Goal: Task Accomplishment & Management: Use online tool/utility

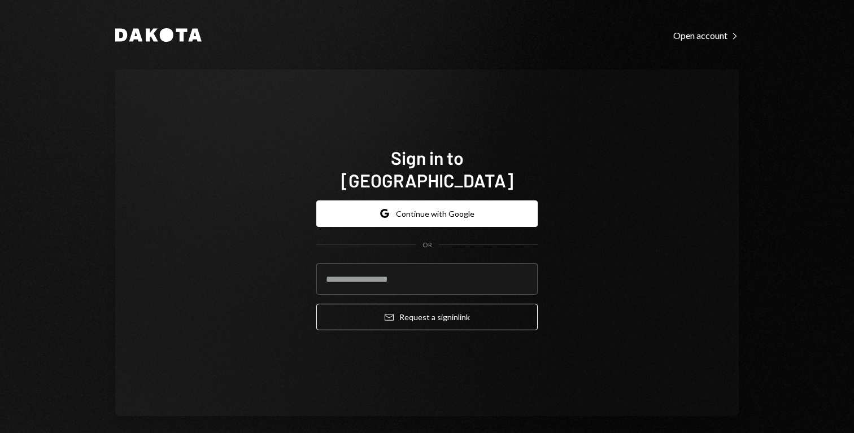
click at [220, 140] on div "Sign in to [GEOGRAPHIC_DATA] Google Continue with Google OR Email Request a sig…" at bounding box center [427, 242] width 624 height 347
click at [368, 263] on input "email" at bounding box center [426, 279] width 221 height 32
type input "**********"
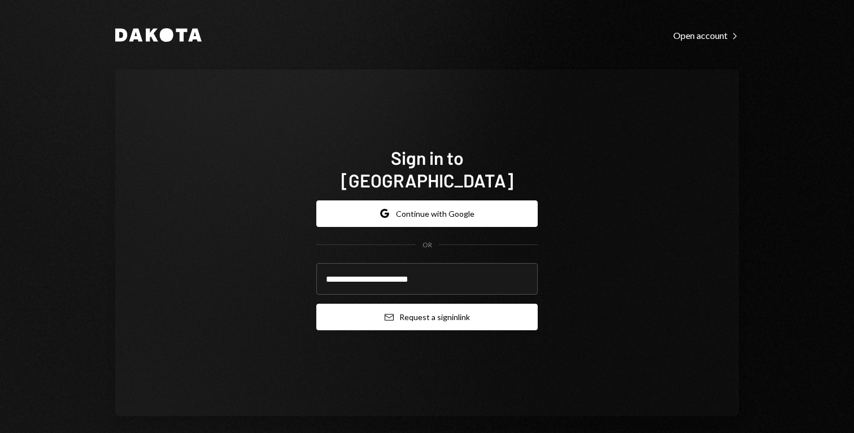
click at [411, 310] on button "Email Request a sign in link" at bounding box center [426, 317] width 221 height 27
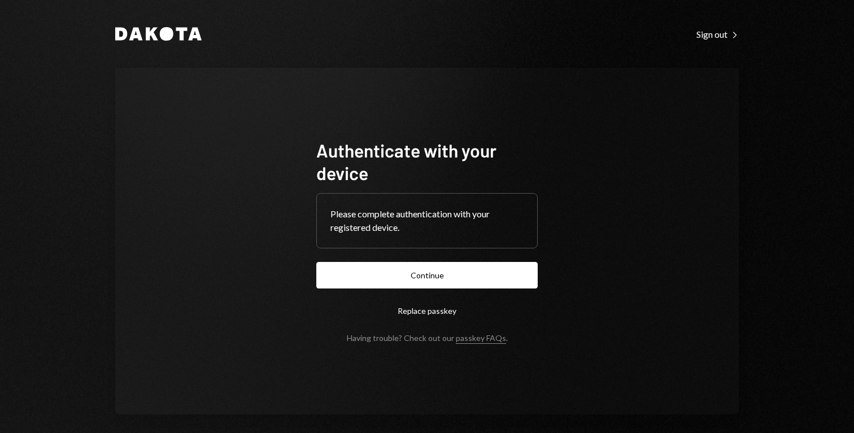
click at [448, 274] on button "Continue" at bounding box center [426, 275] width 221 height 27
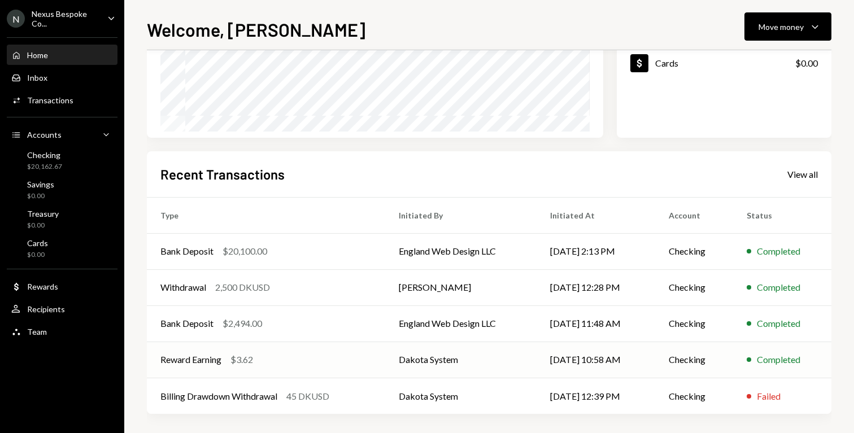
scroll to position [194, 0]
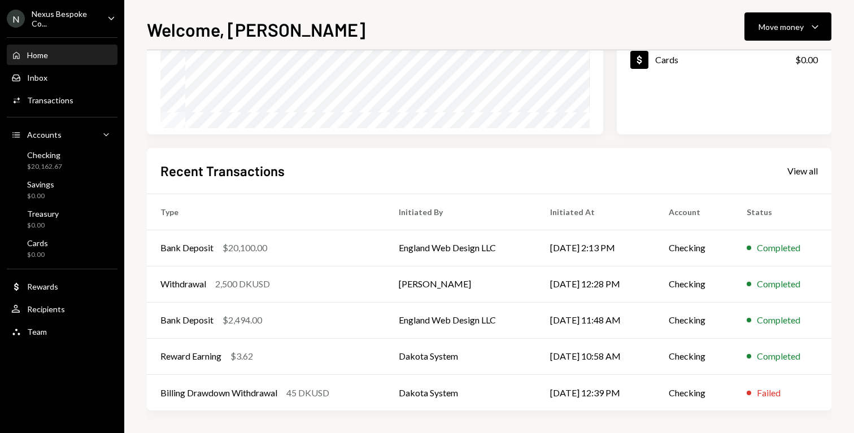
click at [67, 21] on div "Nexus Bespoke Co..." at bounding box center [65, 18] width 67 height 19
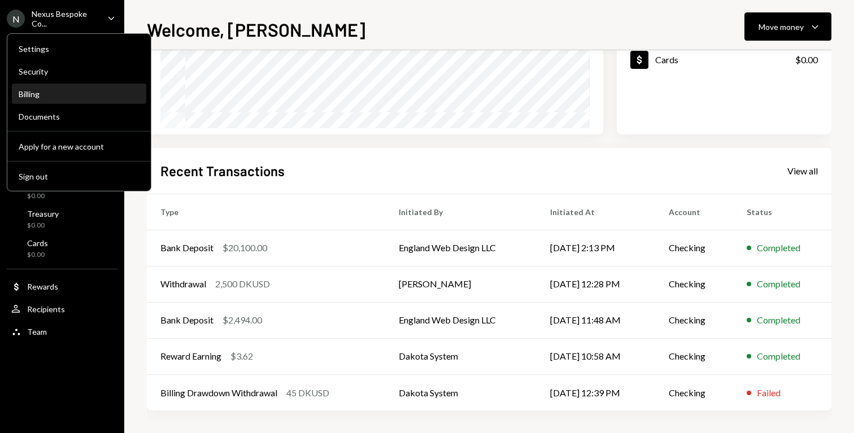
click at [80, 89] on div "Billing" at bounding box center [79, 94] width 121 height 10
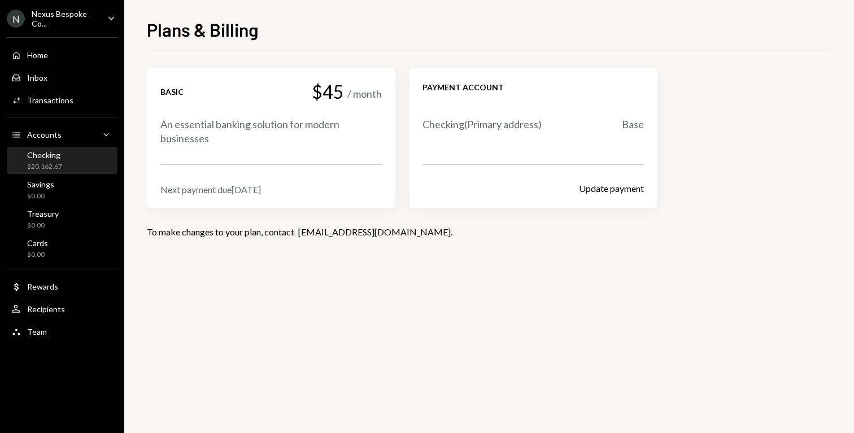
click at [82, 159] on div "Checking $20,162.67" at bounding box center [62, 160] width 102 height 21
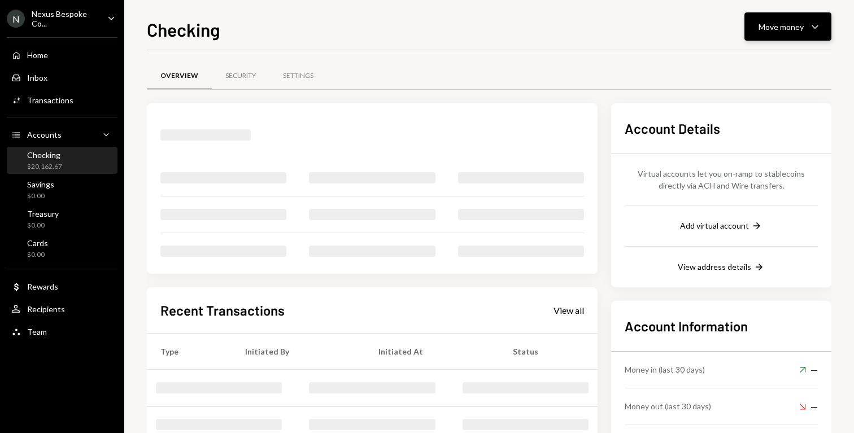
click at [783, 36] on button "Move money Caret Down" at bounding box center [787, 26] width 87 height 28
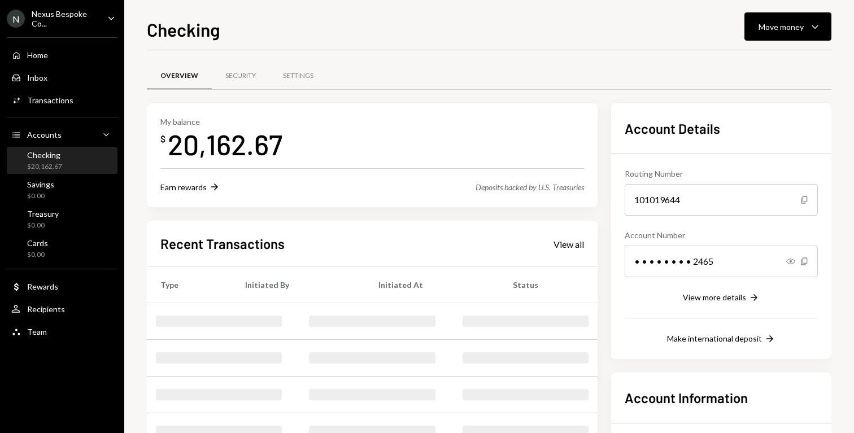
click at [542, 85] on div "Overview Security Settings" at bounding box center [489, 76] width 685 height 29
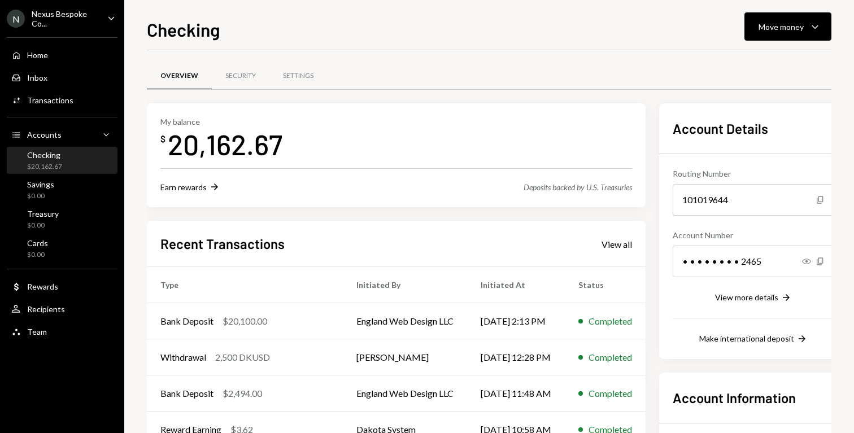
click at [791, 45] on div "Checking Move money Caret Down Overview Security Settings My balance $ 20,162.6…" at bounding box center [489, 224] width 685 height 417
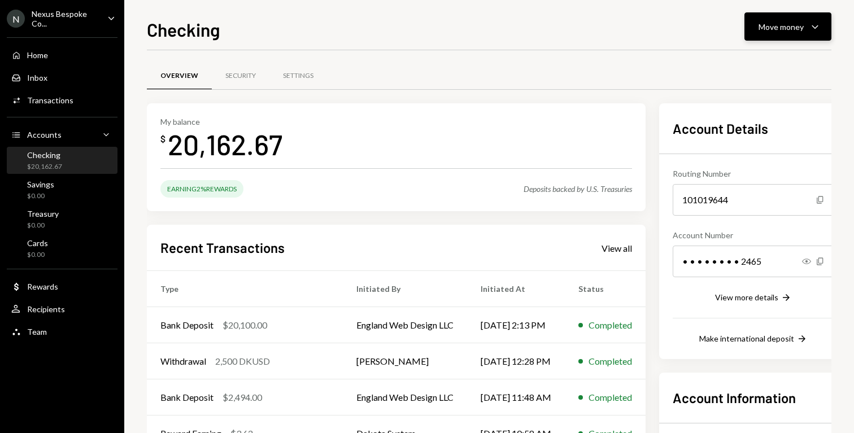
click at [796, 37] on button "Move money Caret Down" at bounding box center [787, 26] width 87 height 28
click at [786, 64] on div "Send" at bounding box center [779, 61] width 82 height 12
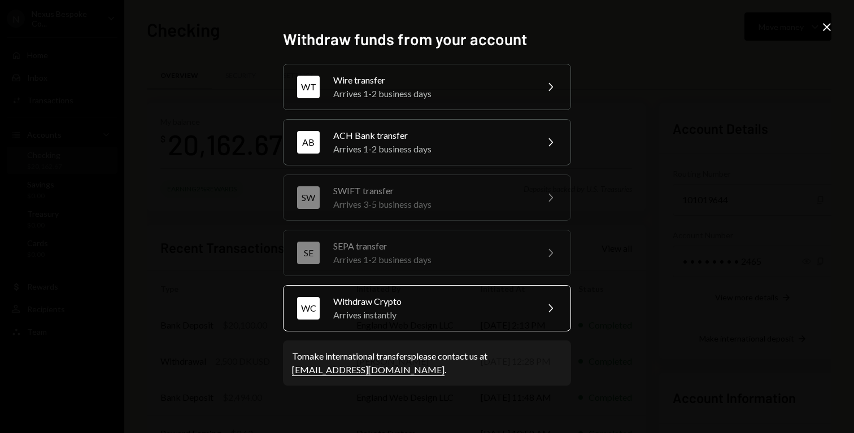
click at [512, 306] on div "Withdraw Crypto" at bounding box center [431, 302] width 197 height 14
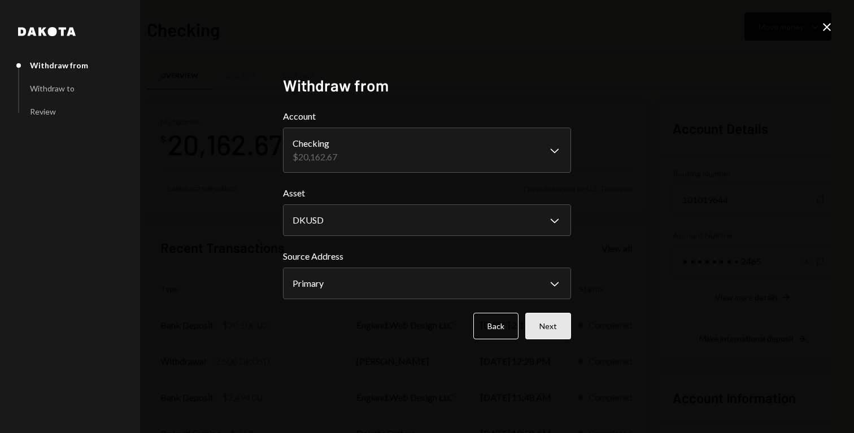
click at [544, 326] on button "Next" at bounding box center [548, 326] width 46 height 27
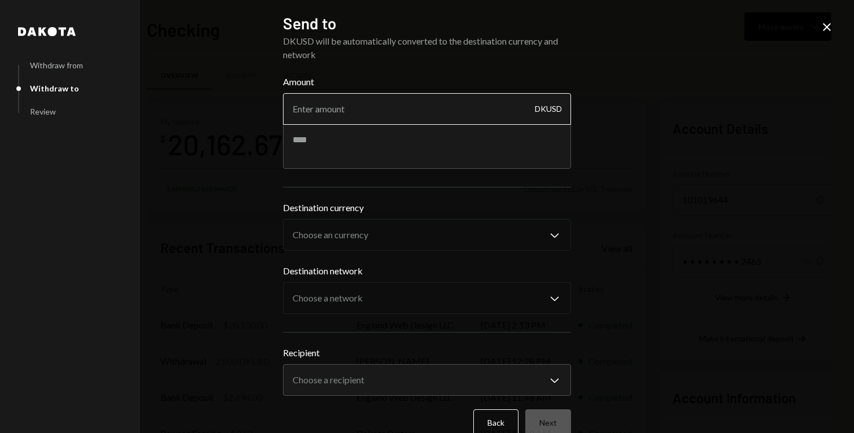
click at [382, 112] on input "Amount" at bounding box center [427, 109] width 288 height 32
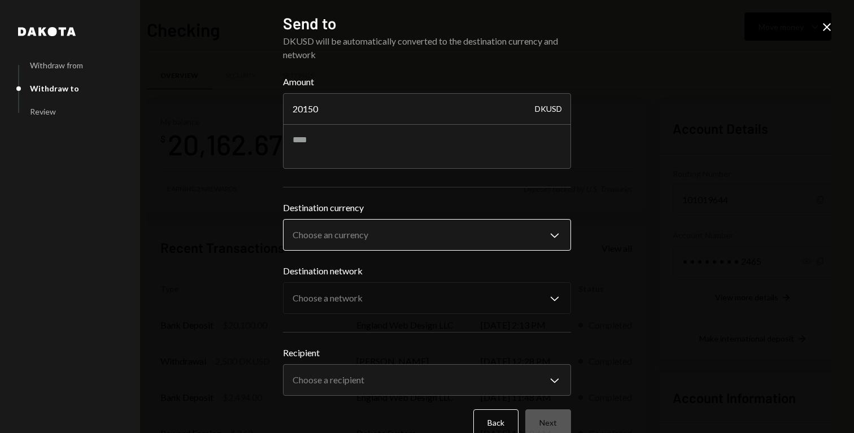
type input "20150"
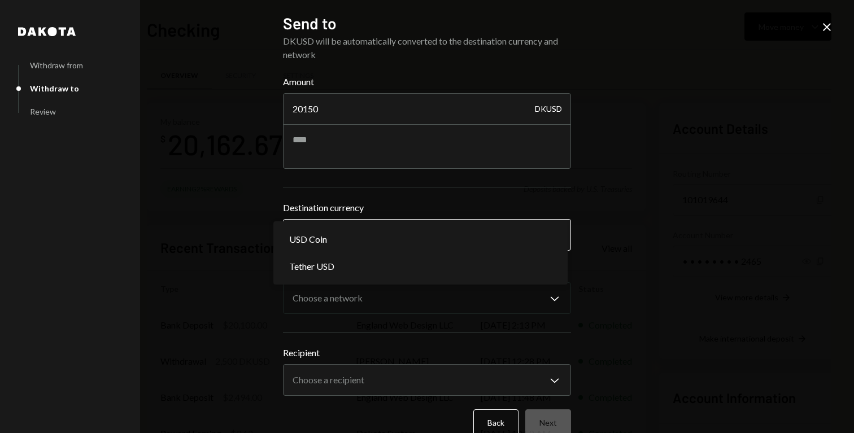
click at [390, 228] on body "N Nexus Bespoke Co... Caret Down Home Home Inbox Inbox Activities Transactions …" at bounding box center [427, 216] width 854 height 433
select select "****"
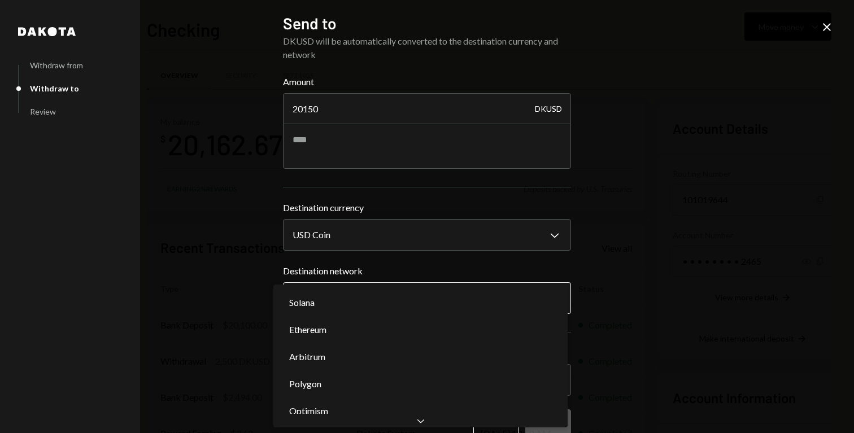
click at [376, 295] on body "N Nexus Bespoke Co... Caret Down Home Home Inbox Inbox Activities Transactions …" at bounding box center [427, 216] width 854 height 433
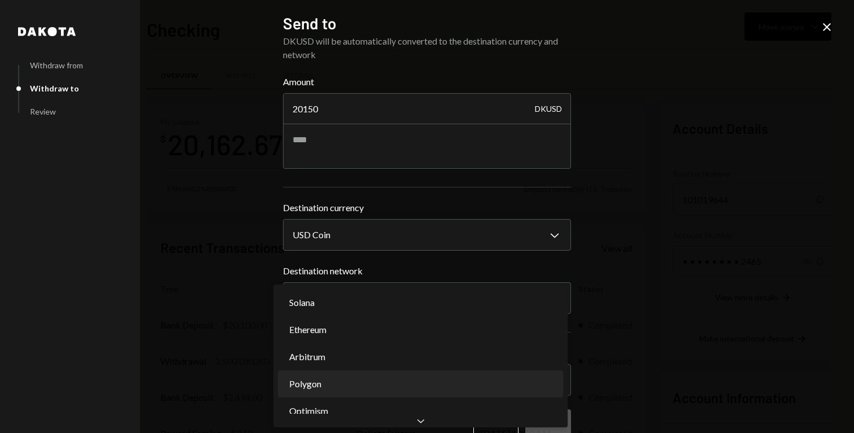
select select "**********"
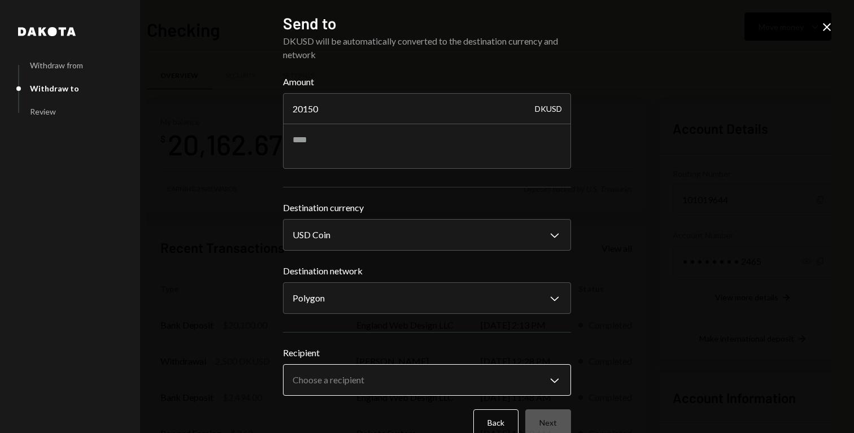
click at [380, 385] on body "N Nexus Bespoke Co... Caret Down Home Home Inbox Inbox Activities Transactions …" at bounding box center [427, 216] width 854 height 433
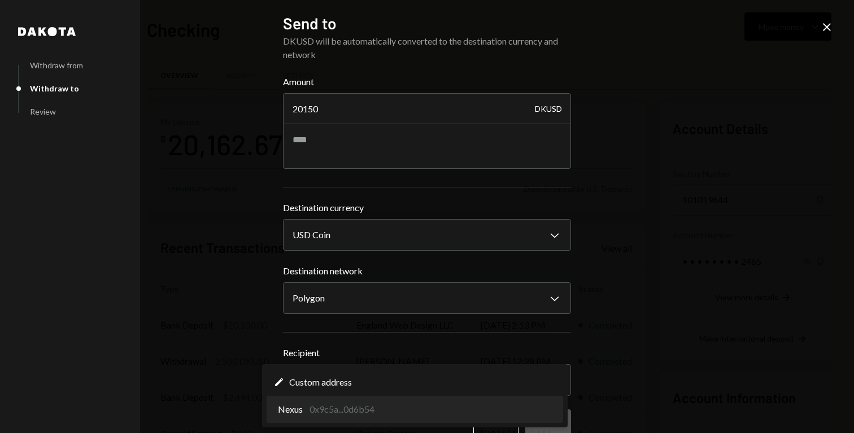
select select "**********"
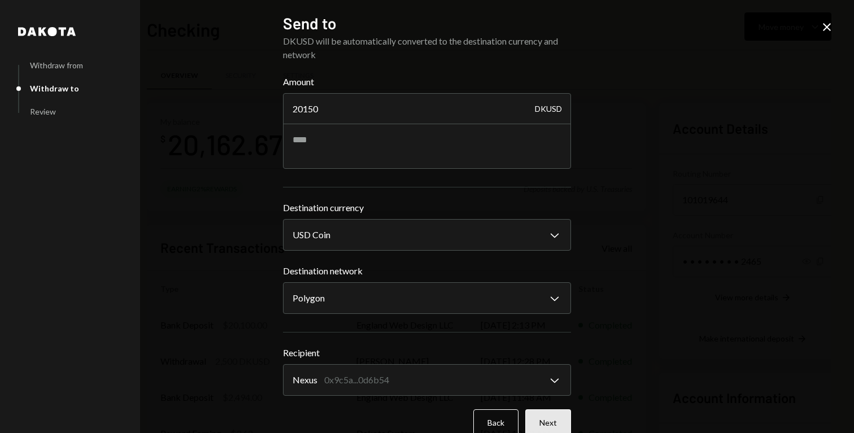
click at [560, 417] on button "Next" at bounding box center [548, 422] width 46 height 27
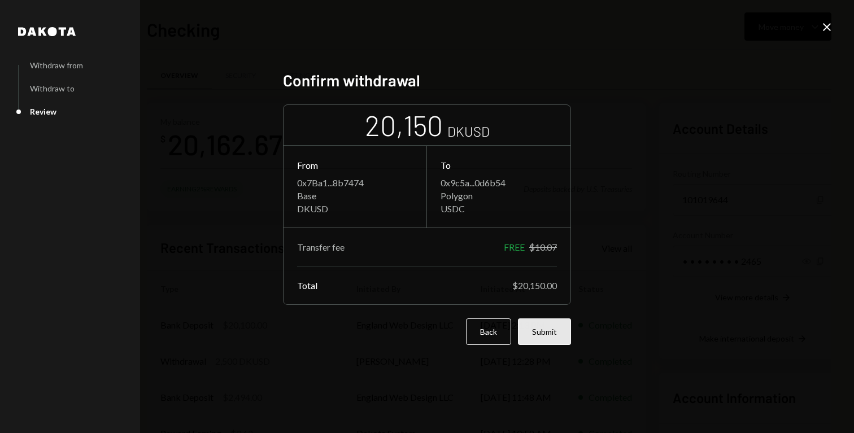
click at [560, 333] on button "Submit" at bounding box center [544, 332] width 53 height 27
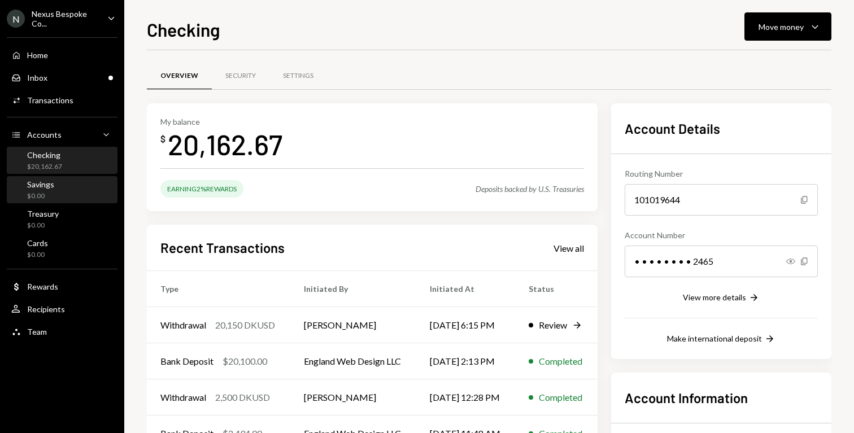
click at [66, 181] on div "Savings $0.00" at bounding box center [62, 190] width 102 height 21
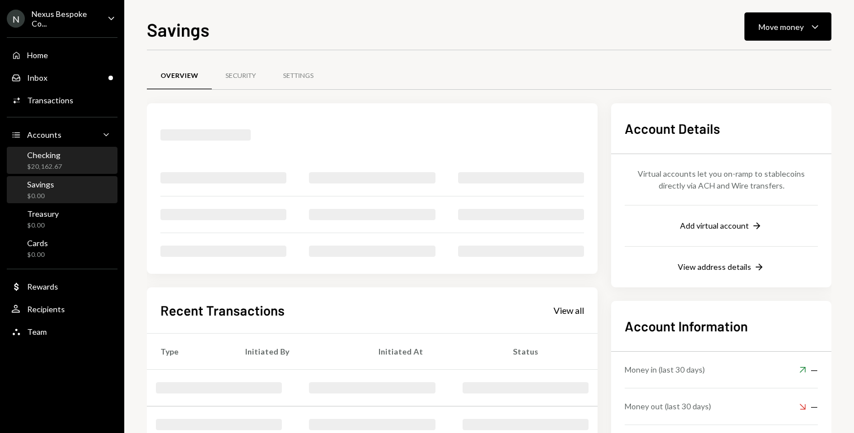
click at [77, 153] on div "Checking $20,162.67" at bounding box center [62, 160] width 102 height 21
